Goal: Information Seeking & Learning: Learn about a topic

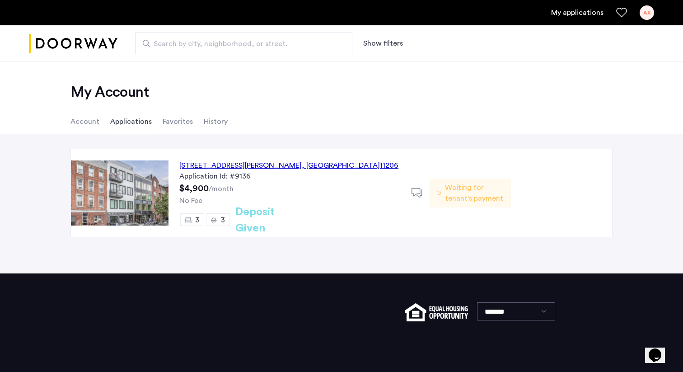
click at [265, 165] on div "[STREET_ADDRESS][PERSON_NAME]" at bounding box center [288, 165] width 219 height 11
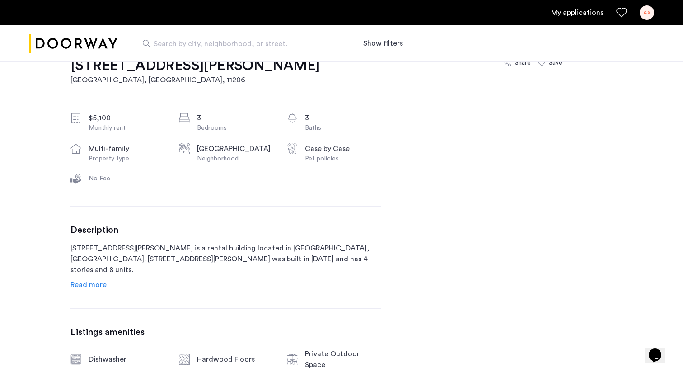
scroll to position [358, 0]
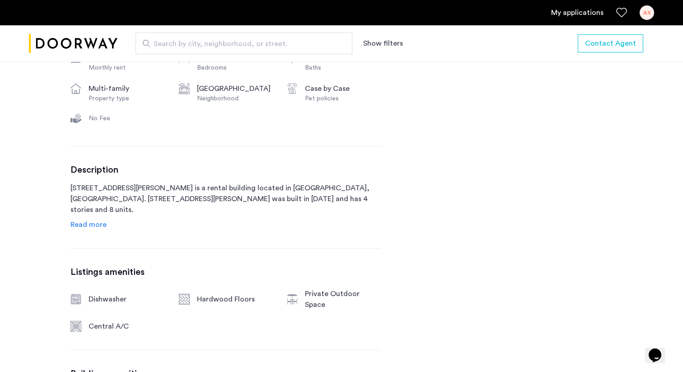
click at [580, 15] on link "My applications" at bounding box center [577, 12] width 52 height 11
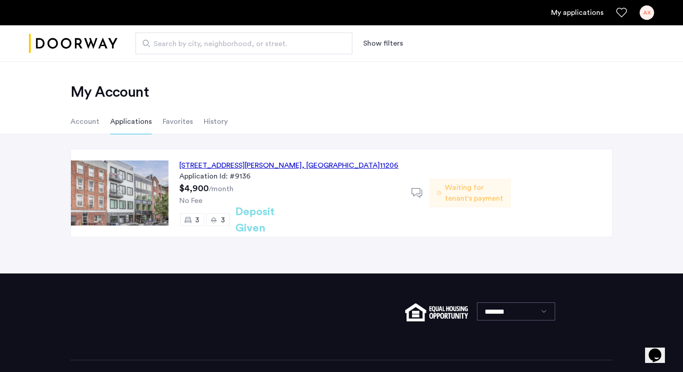
click at [457, 199] on span "Waiting for tenant's payment" at bounding box center [474, 193] width 59 height 22
click at [283, 167] on div "187 Johnson Avenue, Unit 3B, Brooklyn , NY 11206" at bounding box center [288, 165] width 219 height 11
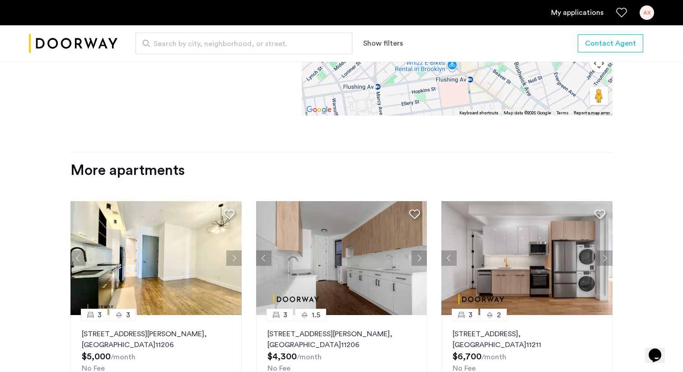
scroll to position [1103, 0]
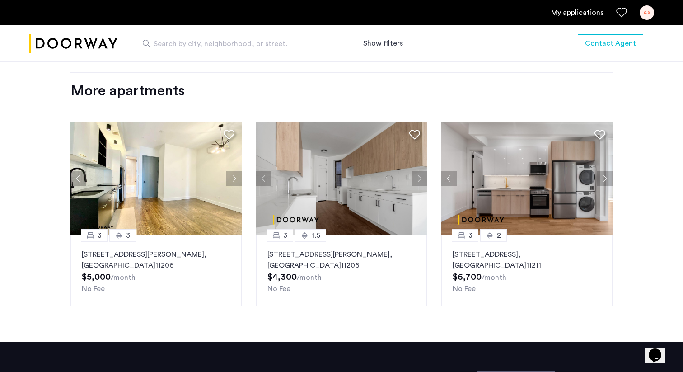
click at [416, 171] on button "Next apartment" at bounding box center [419, 178] width 15 height 15
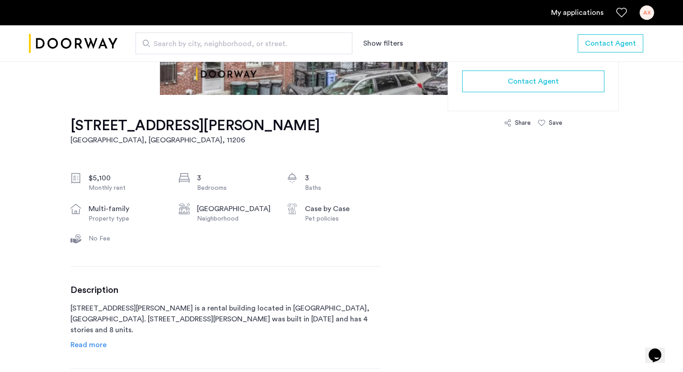
scroll to position [0, 0]
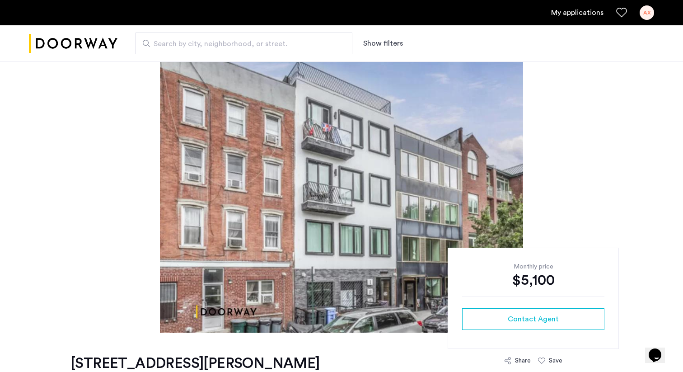
click at [556, 13] on link "My applications" at bounding box center [577, 12] width 52 height 11
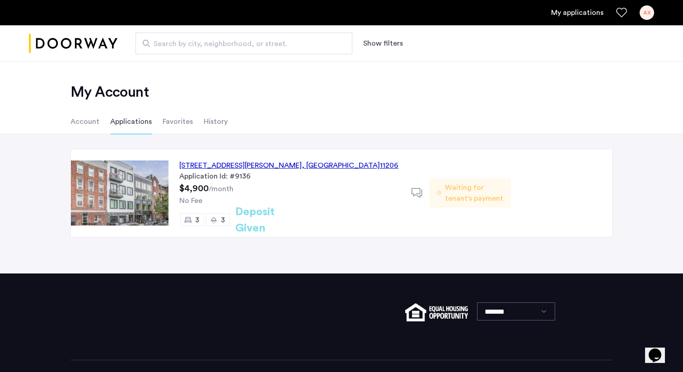
click at [417, 191] on icon at bounding box center [417, 193] width 11 height 11
click at [475, 189] on span "Waiting for tenant's payment" at bounding box center [474, 193] width 59 height 22
click at [282, 167] on div "187 Johnson Avenue, Unit 3B, Brooklyn , NY 11206" at bounding box center [288, 165] width 219 height 11
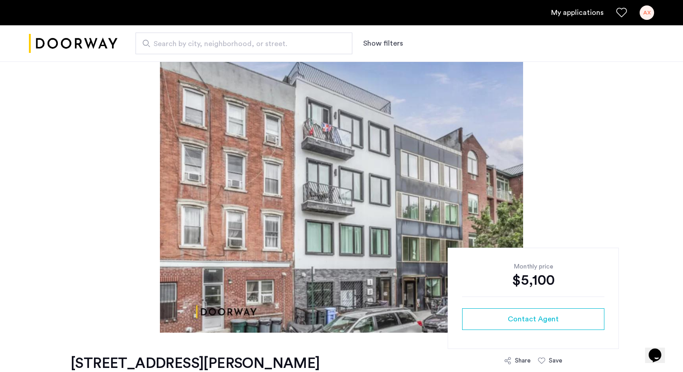
click at [105, 38] on img "Cazamio logo" at bounding box center [73, 44] width 89 height 34
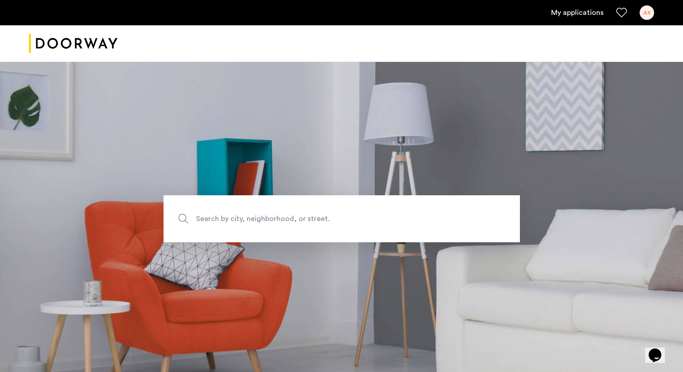
click at [580, 15] on link "My applications" at bounding box center [577, 12] width 52 height 11
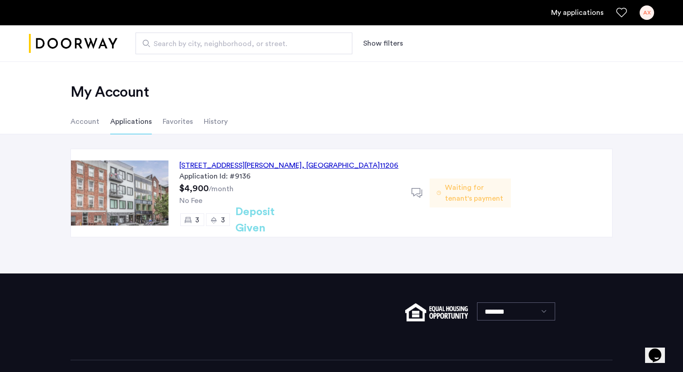
click at [89, 125] on li "Account" at bounding box center [84, 121] width 29 height 25
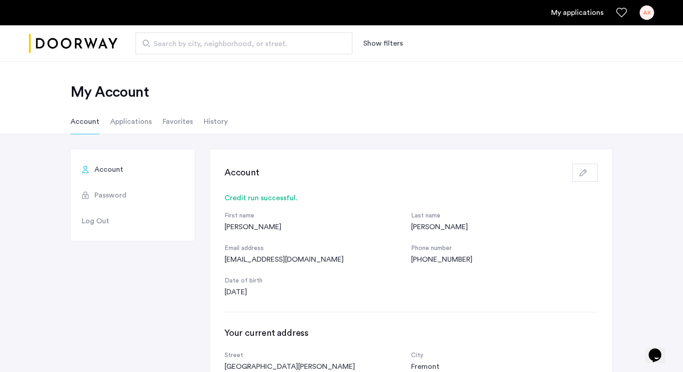
click at [183, 123] on li "Favorites" at bounding box center [178, 121] width 30 height 25
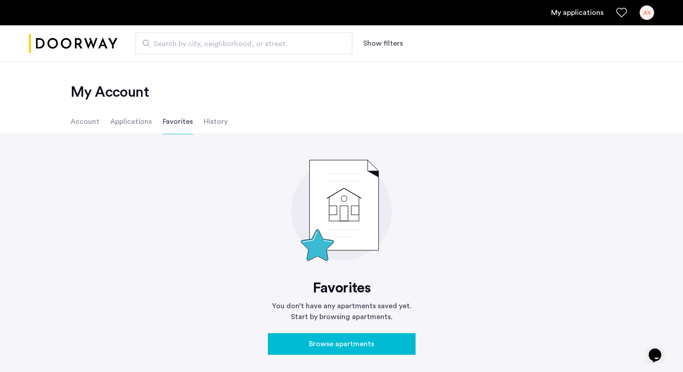
click at [223, 122] on li "History" at bounding box center [216, 121] width 24 height 25
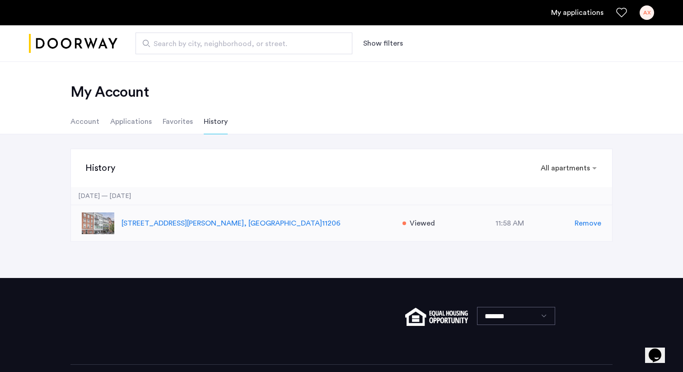
click at [235, 223] on p "187 Johnson Avenue, Unit 3B, Brooklyn , NY 11206" at bounding box center [258, 223] width 272 height 11
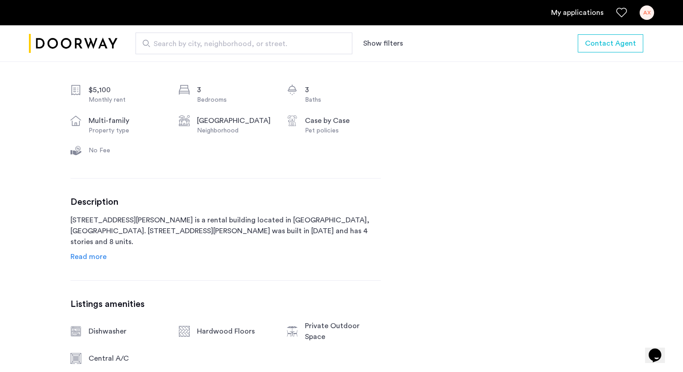
scroll to position [327, 0]
click at [89, 255] on span "Read more" at bounding box center [88, 255] width 36 height 7
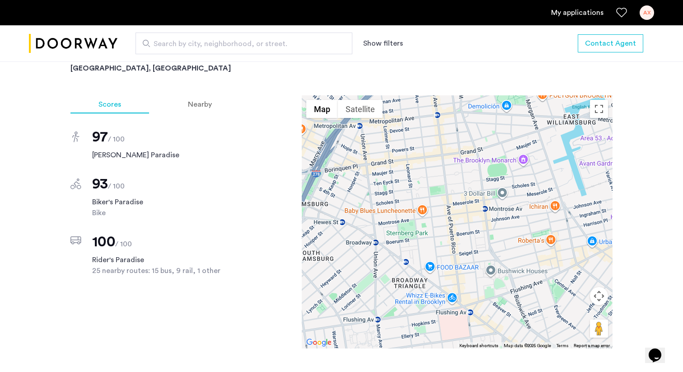
scroll to position [761, 0]
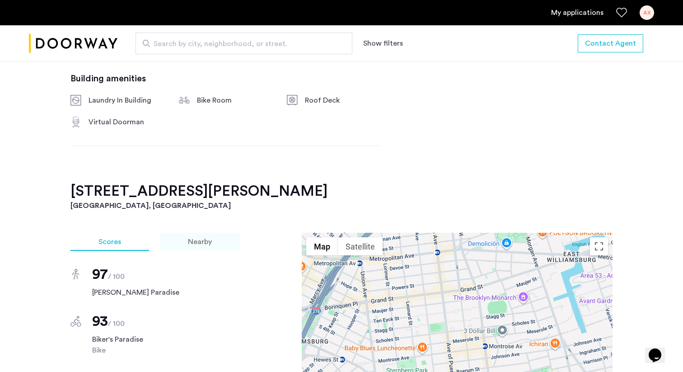
click at [235, 233] on div "Nearby" at bounding box center [200, 242] width 80 height 18
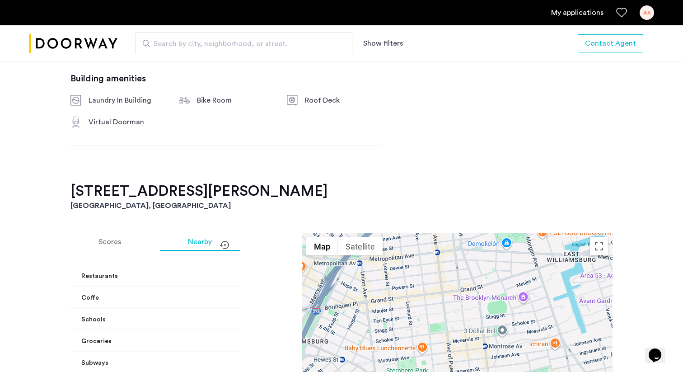
scroll to position [806, 0]
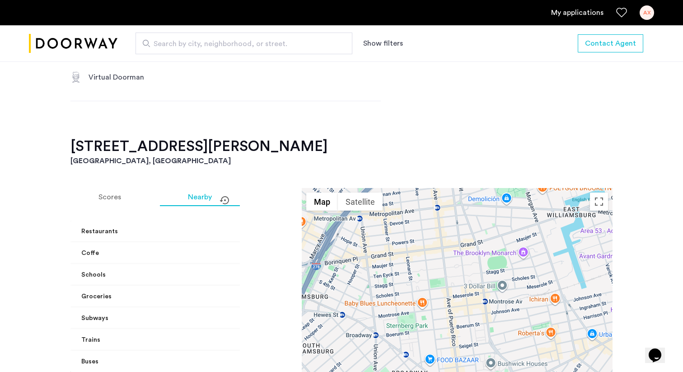
click at [209, 249] on mat-panel-title "Coffe" at bounding box center [177, 253] width 193 height 9
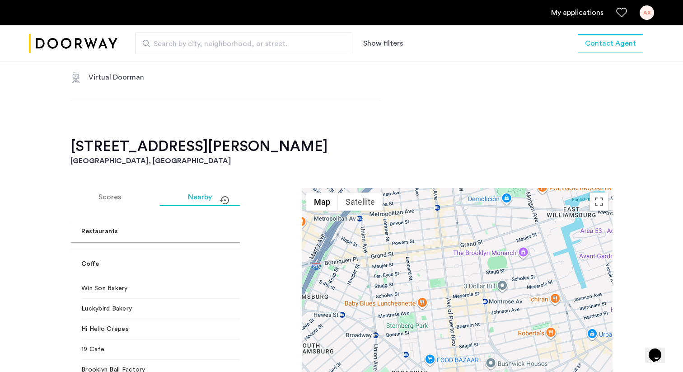
click at [201, 259] on mat-panel-title "Coffe" at bounding box center [177, 263] width 193 height 9
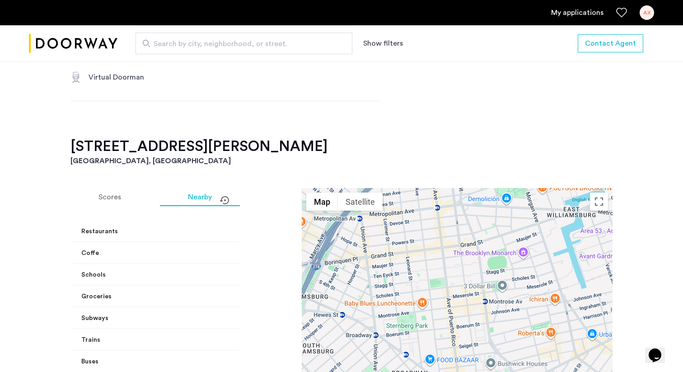
click at [209, 227] on mat-panel-title "Restaurants" at bounding box center [177, 231] width 193 height 9
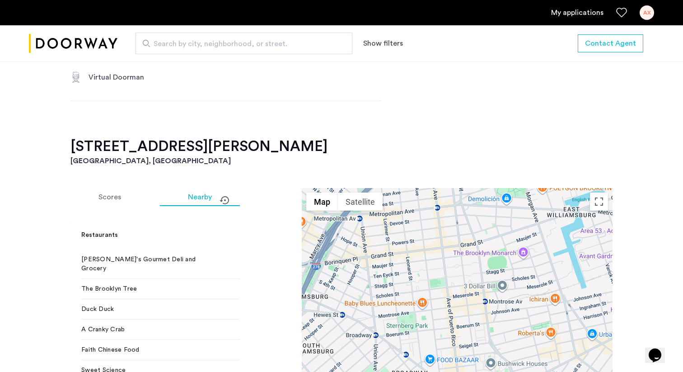
click at [209, 230] on mat-panel-title "Restaurants" at bounding box center [177, 234] width 193 height 9
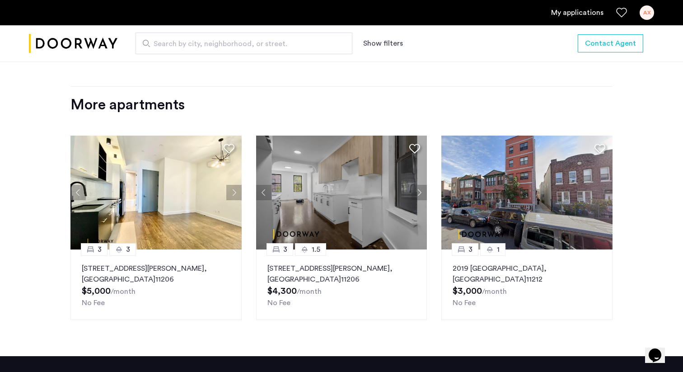
scroll to position [1243, 0]
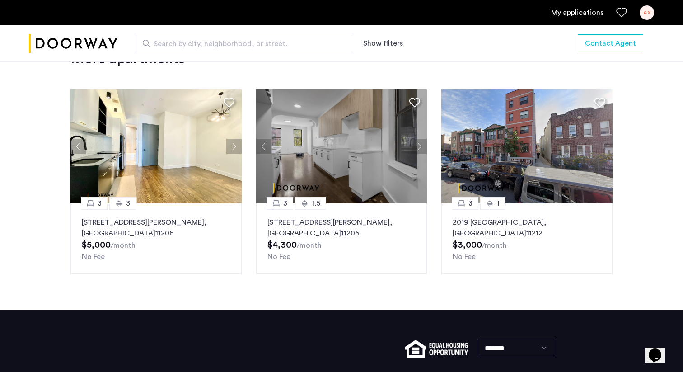
click at [550, 217] on p "2019 Union Street, Unit 2F, Brooklyn , NY 11212" at bounding box center [527, 228] width 149 height 22
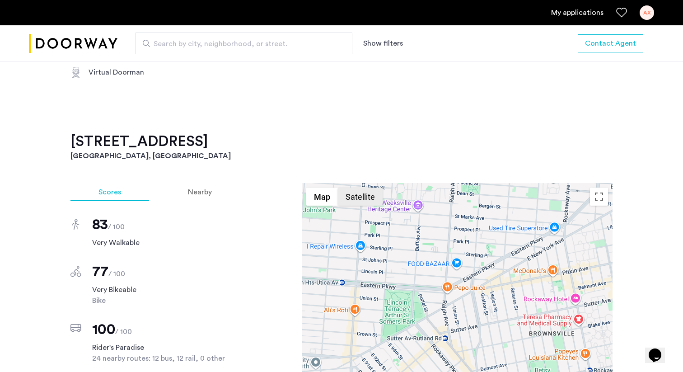
scroll to position [842, 0]
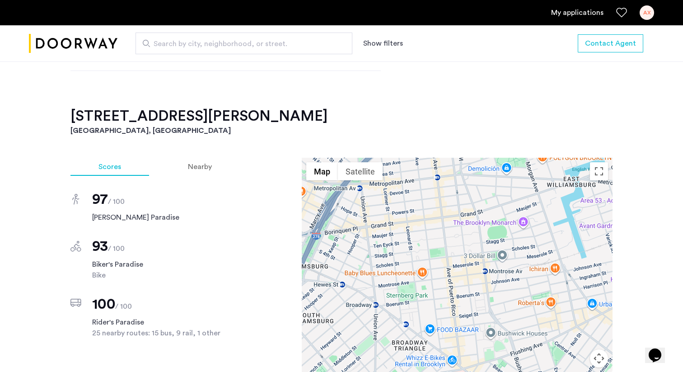
scroll to position [794, 0]
